Goal: Check status: Check status

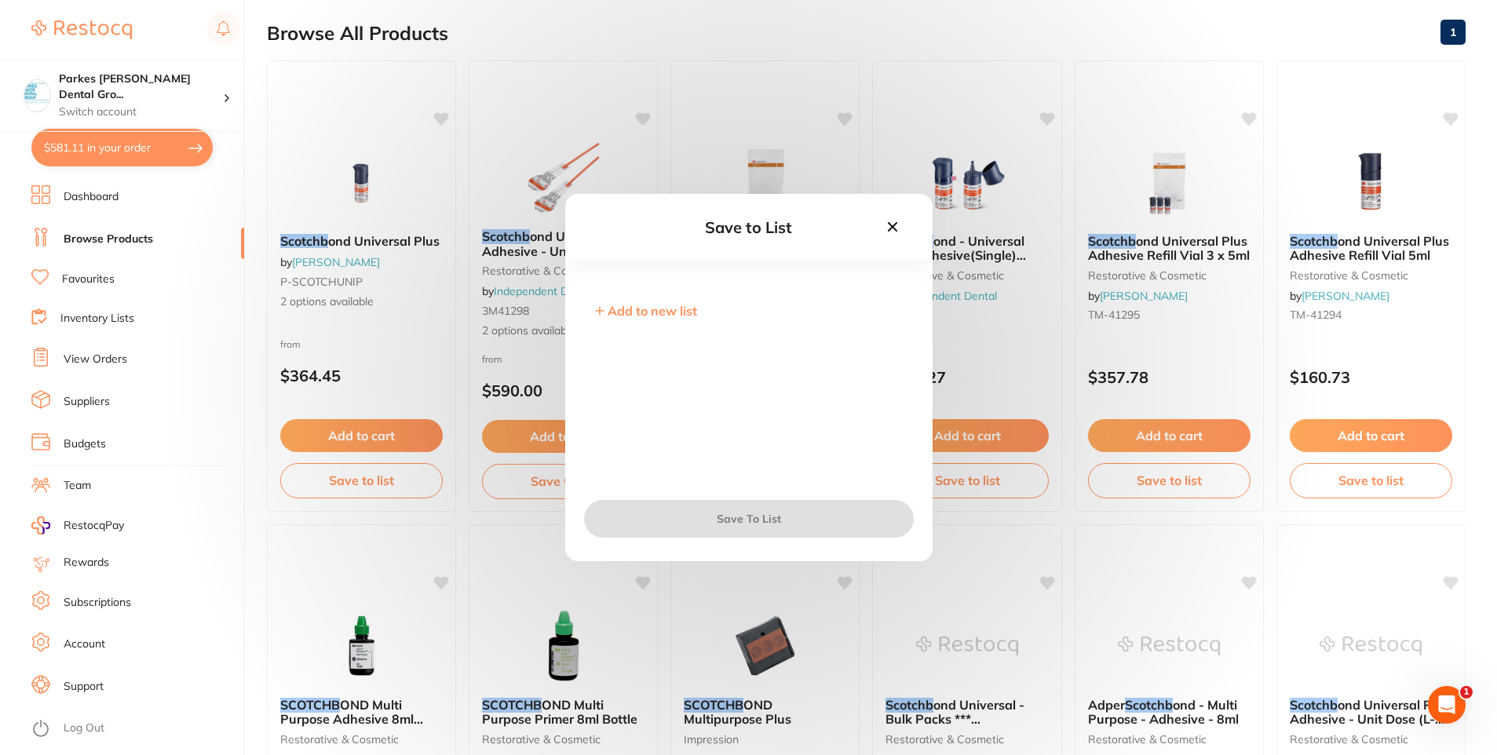
click at [112, 250] on div "Save to List Add to new list Save To List" at bounding box center [748, 377] width 1497 height 755
click at [894, 226] on icon at bounding box center [891, 226] width 9 height 9
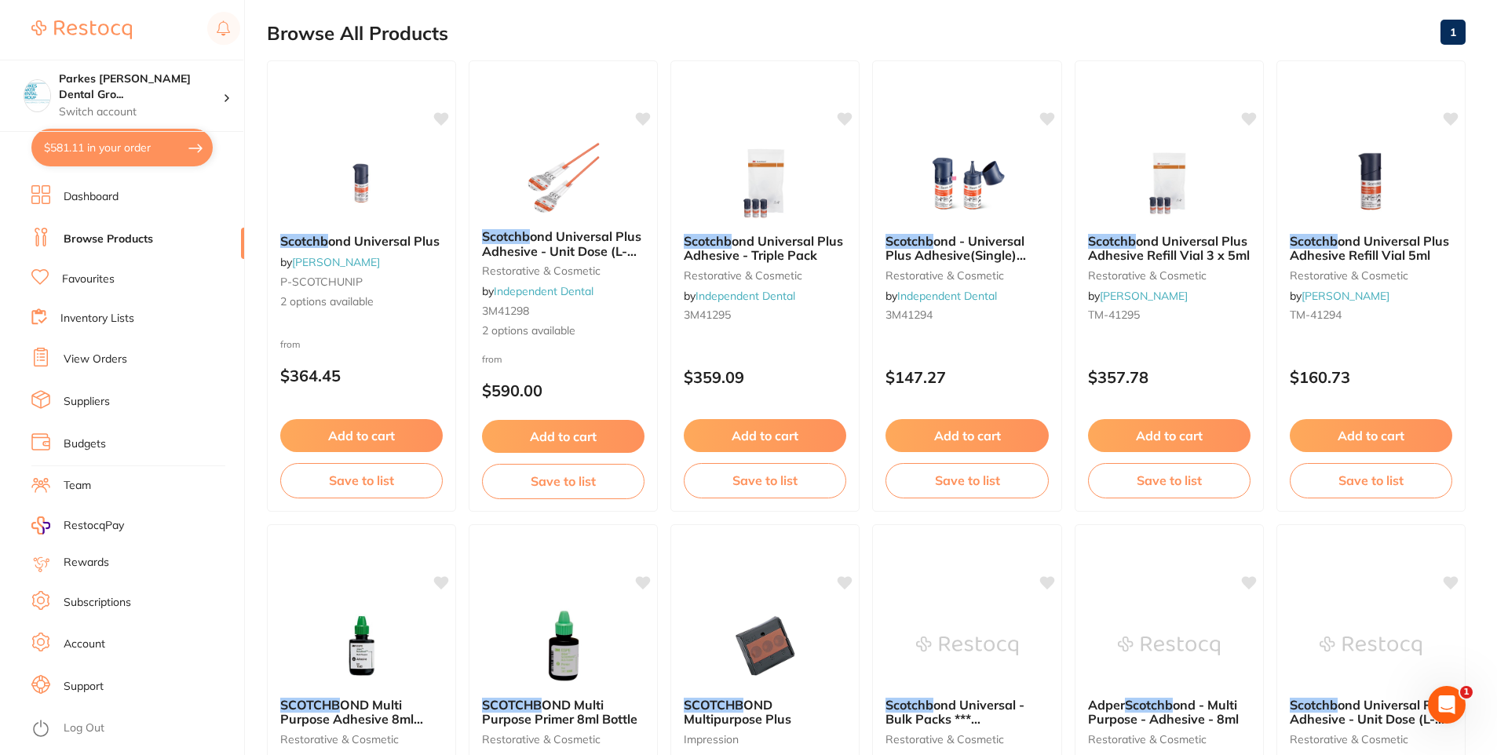
click at [83, 354] on link "View Orders" at bounding box center [96, 360] width 64 height 16
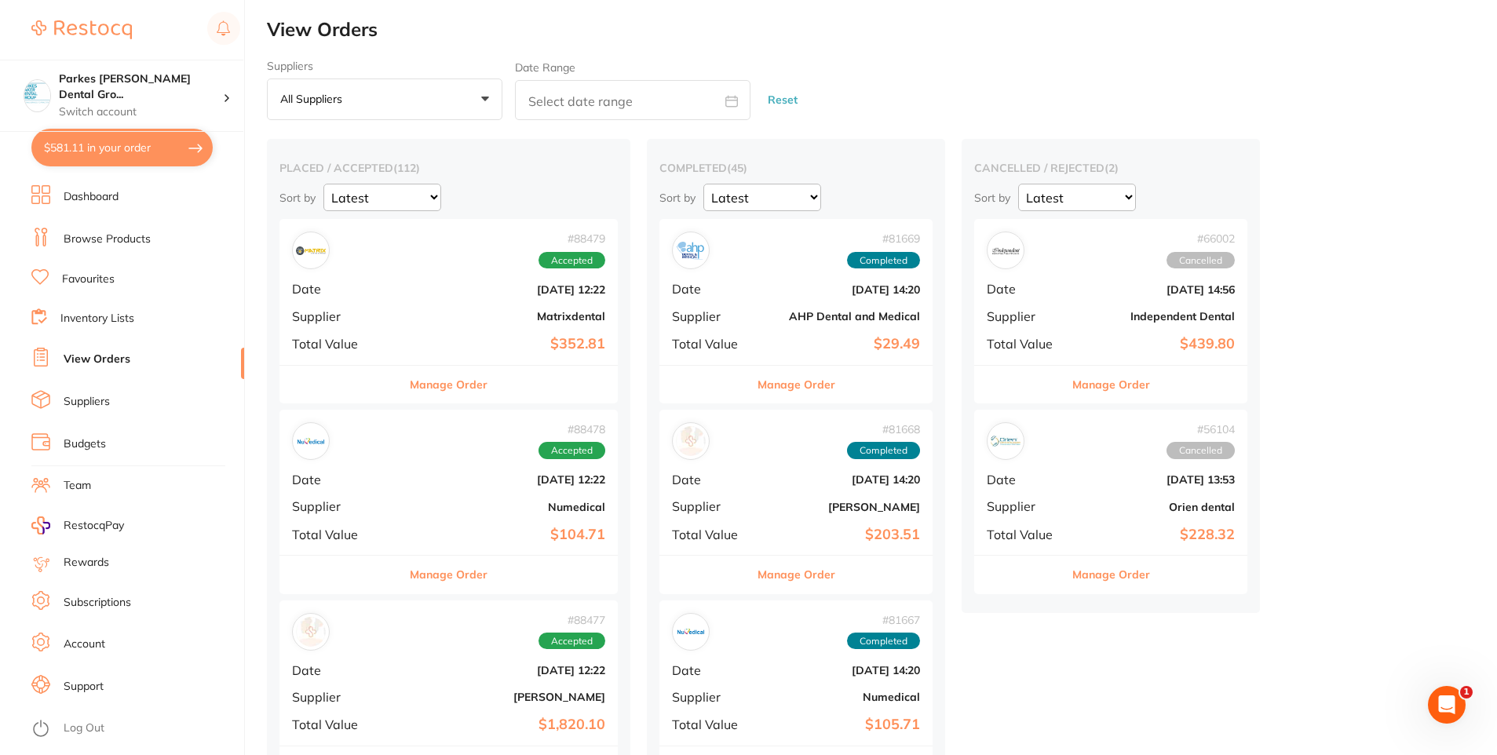
click at [467, 312] on b "Matrixdental" at bounding box center [505, 316] width 200 height 13
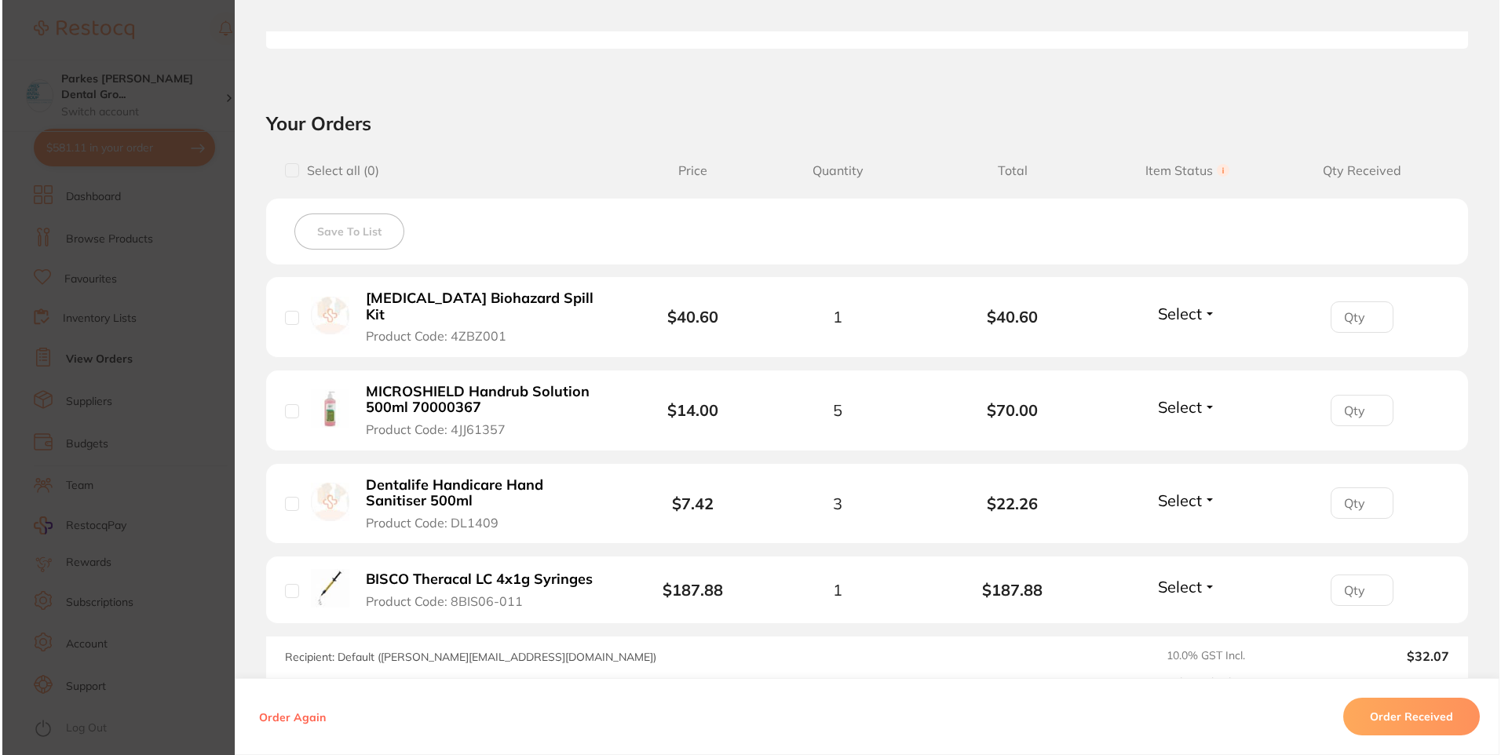
scroll to position [471, 0]
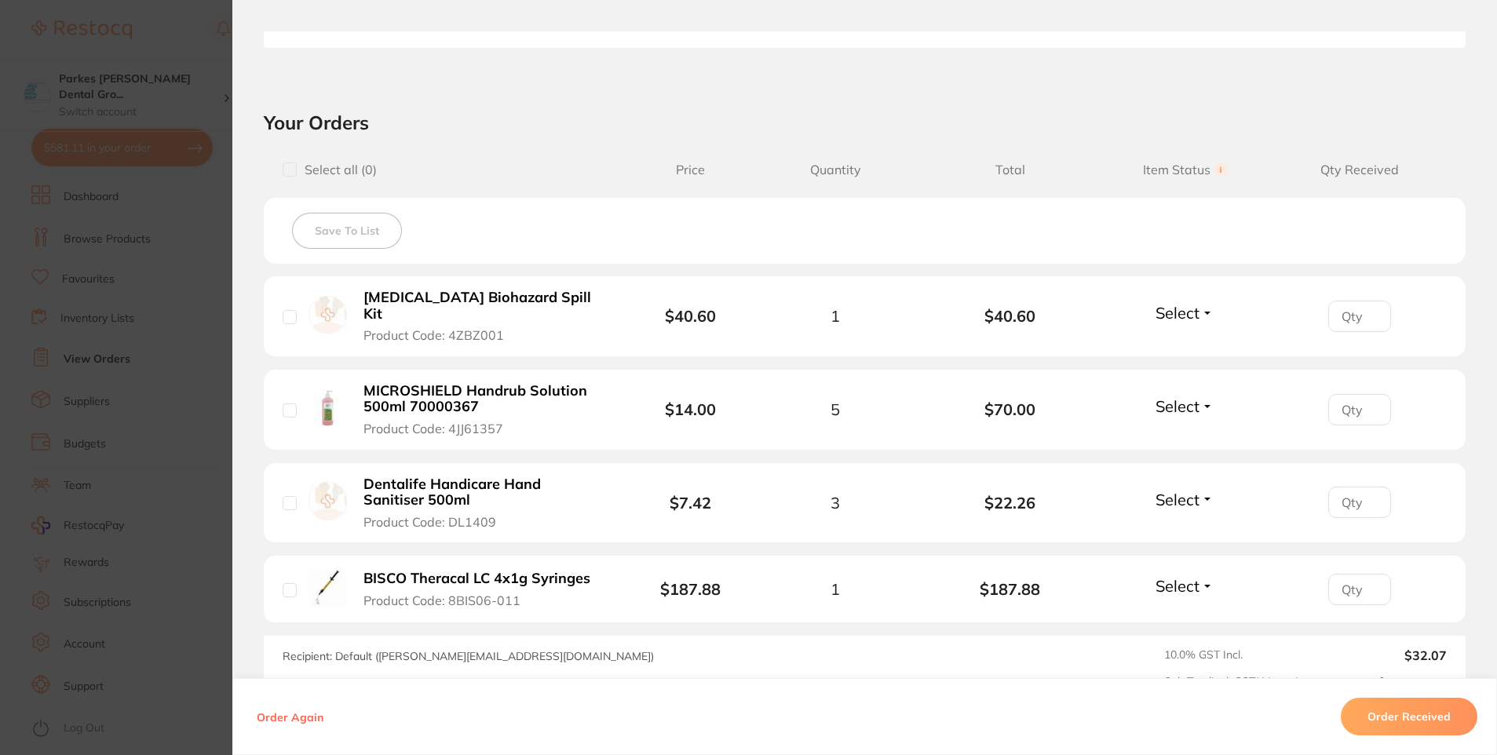
click at [359, 297] on button "[MEDICAL_DATA] Biohazard Spill Kit Product Code: 4ZBZ001" at bounding box center [484, 316] width 250 height 55
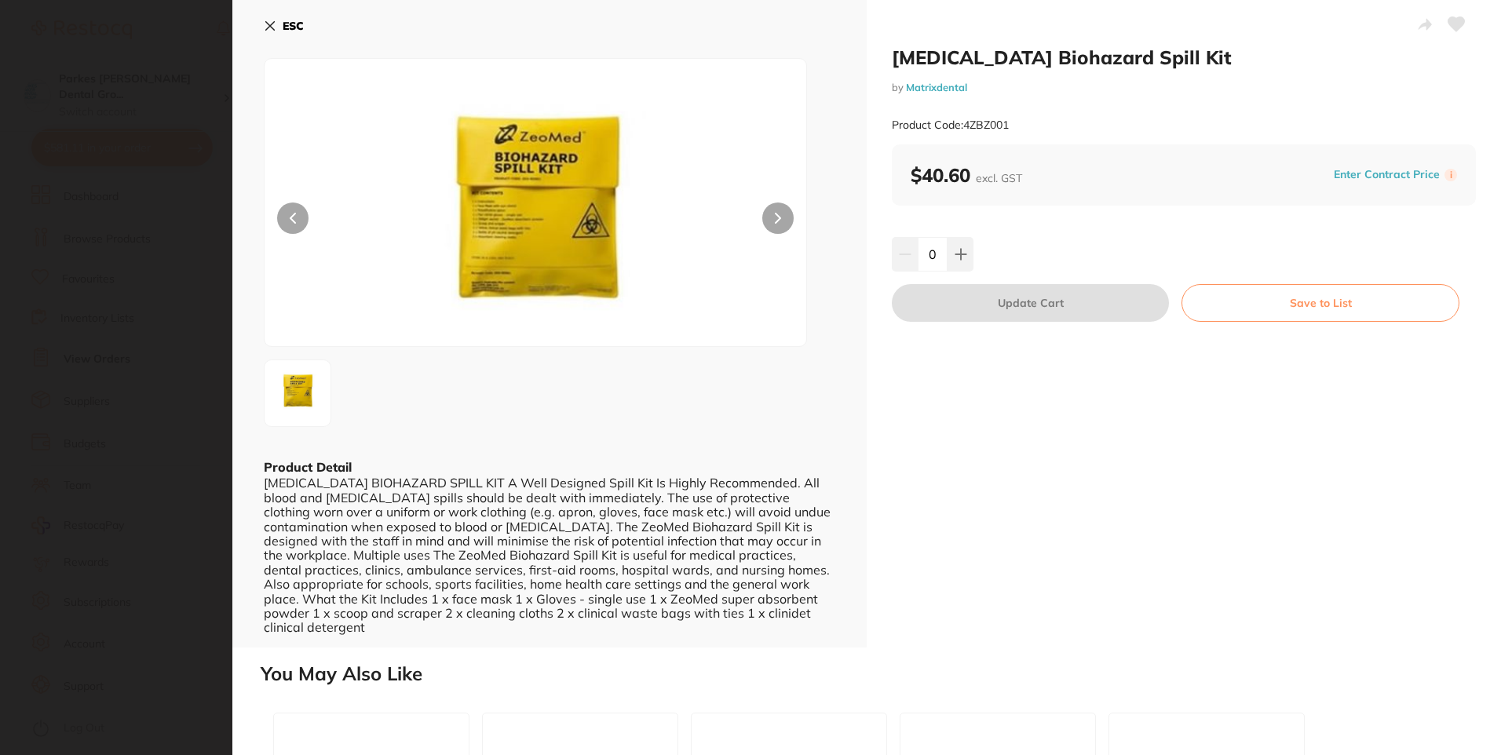
scroll to position [0, 0]
drag, startPoint x: 882, startPoint y: 57, endPoint x: 1235, endPoint y: 115, distance: 357.8
click at [1235, 115] on div "[MEDICAL_DATA] Biohazard Spill Kit by Matrixdental Product Code: 4ZBZ001 $40.60…" at bounding box center [1184, 324] width 634 height 648
copy div "[MEDICAL_DATA] Biohazard Spill Kit by Matrixdental Product Code: 4ZBZ001"
click at [274, 26] on icon at bounding box center [270, 26] width 13 height 13
